Goal: Task Accomplishment & Management: Manage account settings

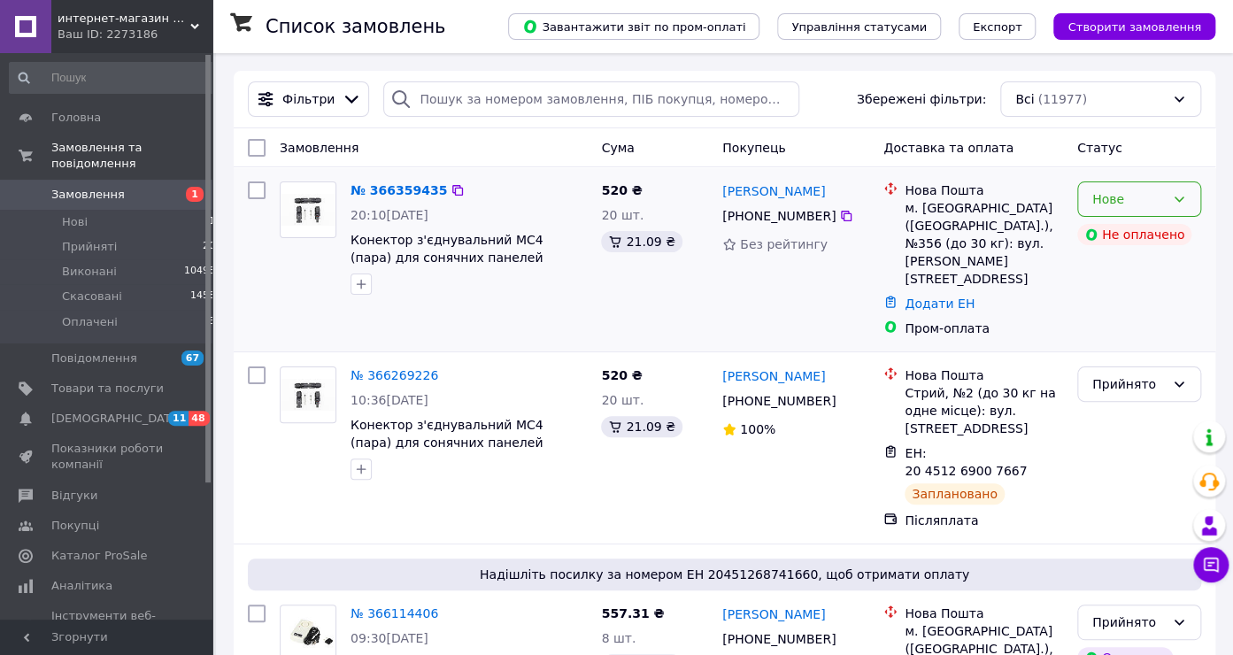
click at [1113, 209] on div "Нове" at bounding box center [1129, 198] width 73 height 19
click at [1109, 233] on li "Прийнято" at bounding box center [1139, 237] width 122 height 32
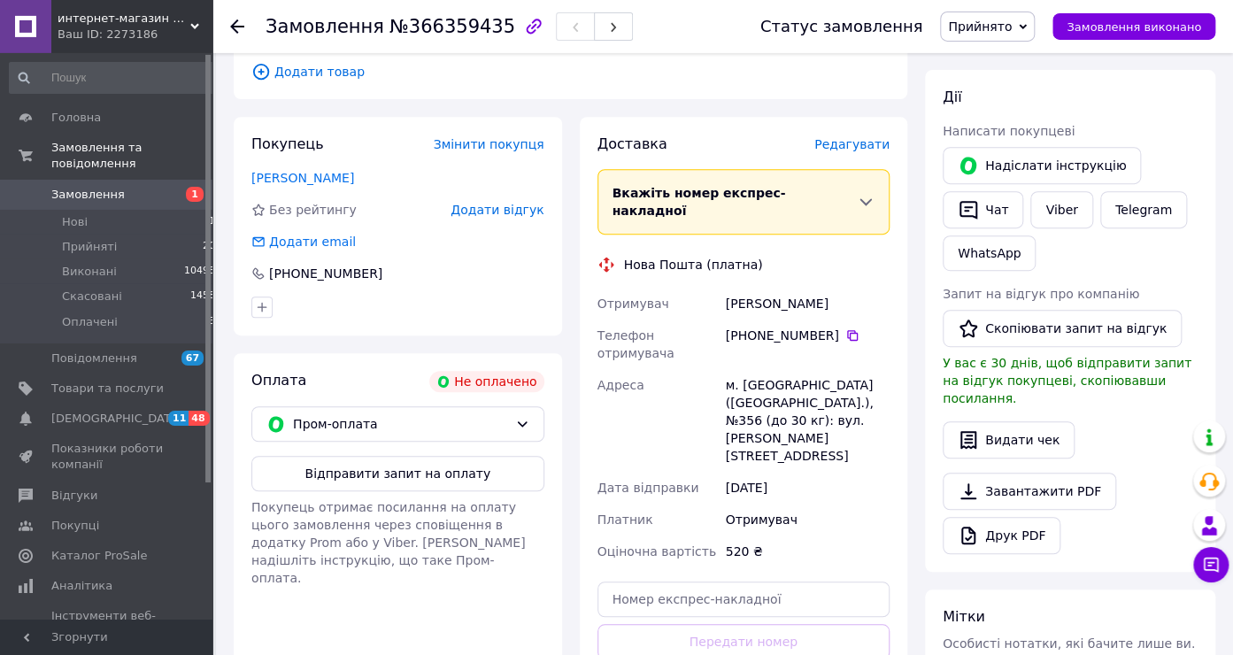
scroll to position [280, 0]
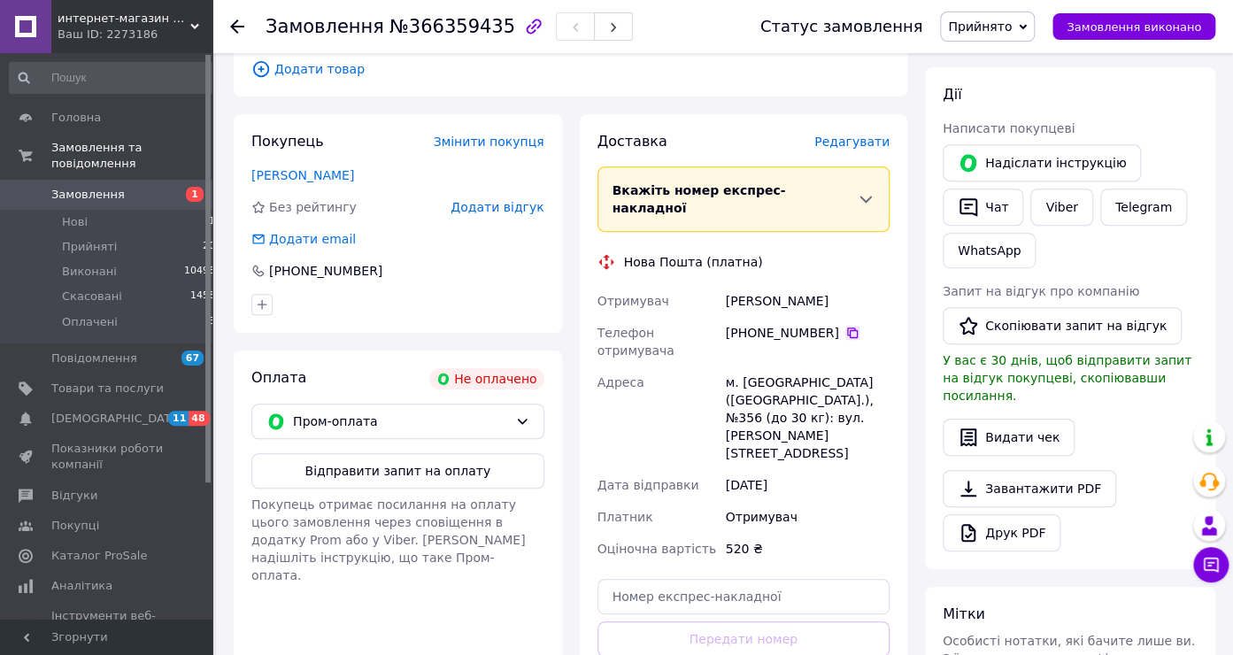
click at [846, 326] on icon at bounding box center [853, 333] width 14 height 14
drag, startPoint x: 740, startPoint y: 328, endPoint x: 759, endPoint y: 343, distance: 23.9
click at [759, 367] on div "м. [GEOGRAPHIC_DATA] ([GEOGRAPHIC_DATA].), №356 (до 30 кг): вул. [PERSON_NAME][…" at bounding box center [808, 418] width 171 height 103
copy div "Київ (Київська обл.), №356"
drag, startPoint x: 724, startPoint y: 260, endPoint x: 791, endPoint y: 259, distance: 66.4
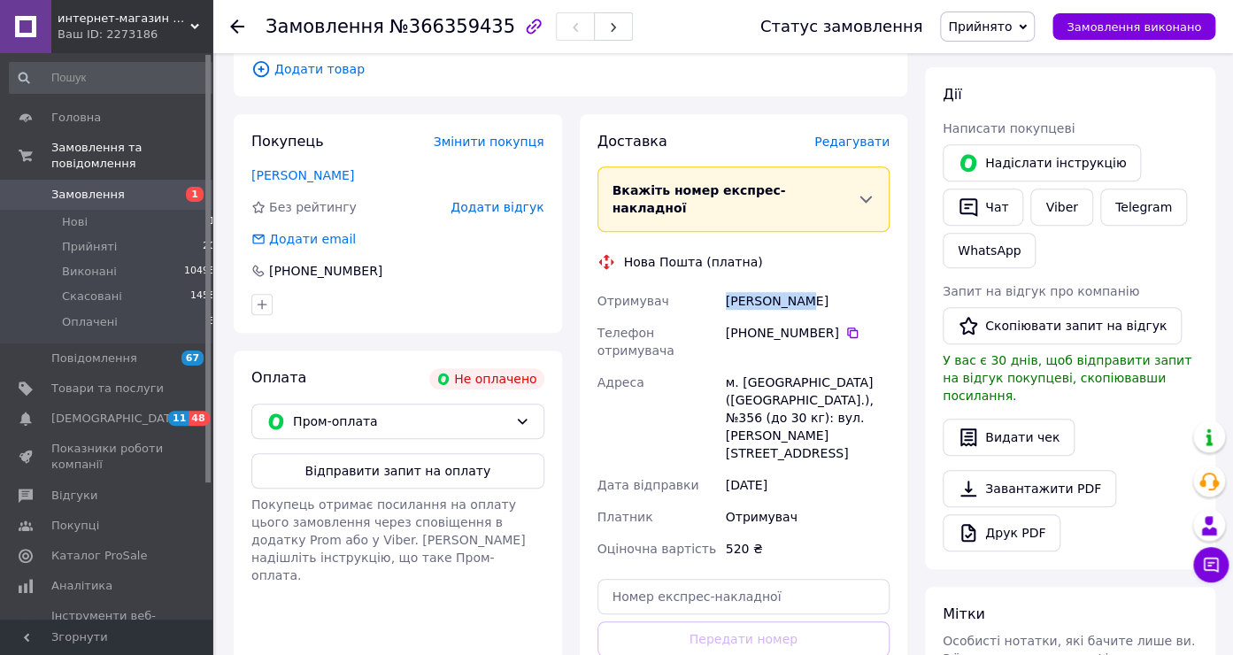
click at [791, 285] on div "Гнідаш Ігор" at bounding box center [808, 301] width 171 height 32
copy div "Гнідаш Ігор"
